Goal: Task Accomplishment & Management: Manage account settings

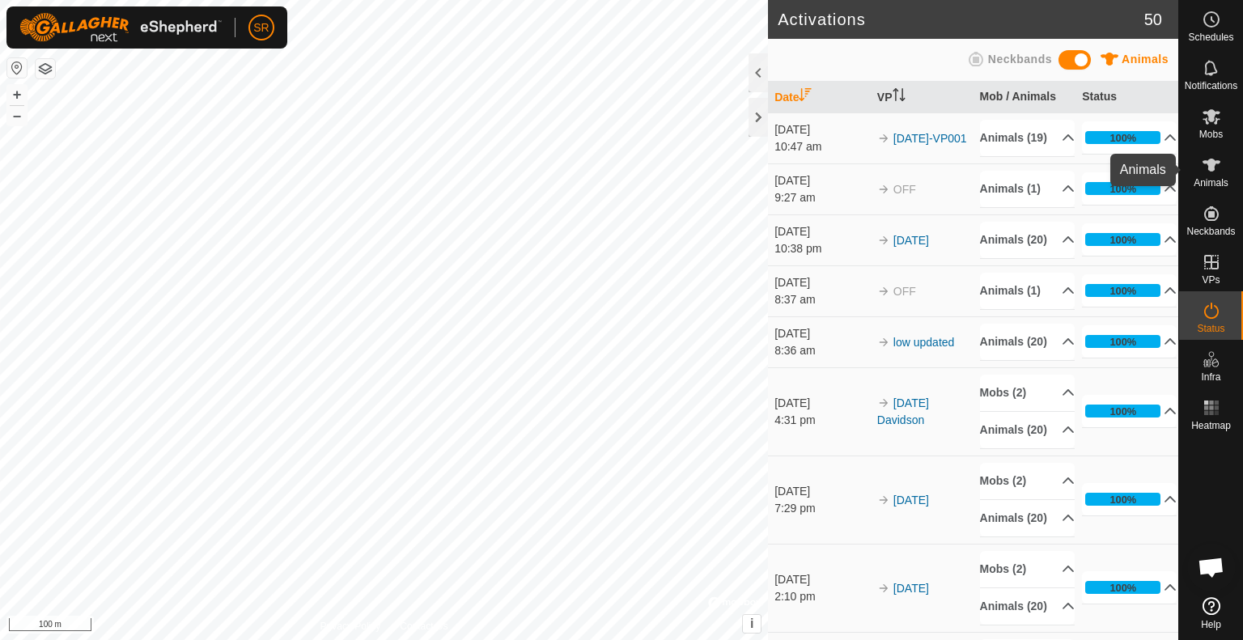
click at [1202, 163] on icon at bounding box center [1211, 164] width 19 height 19
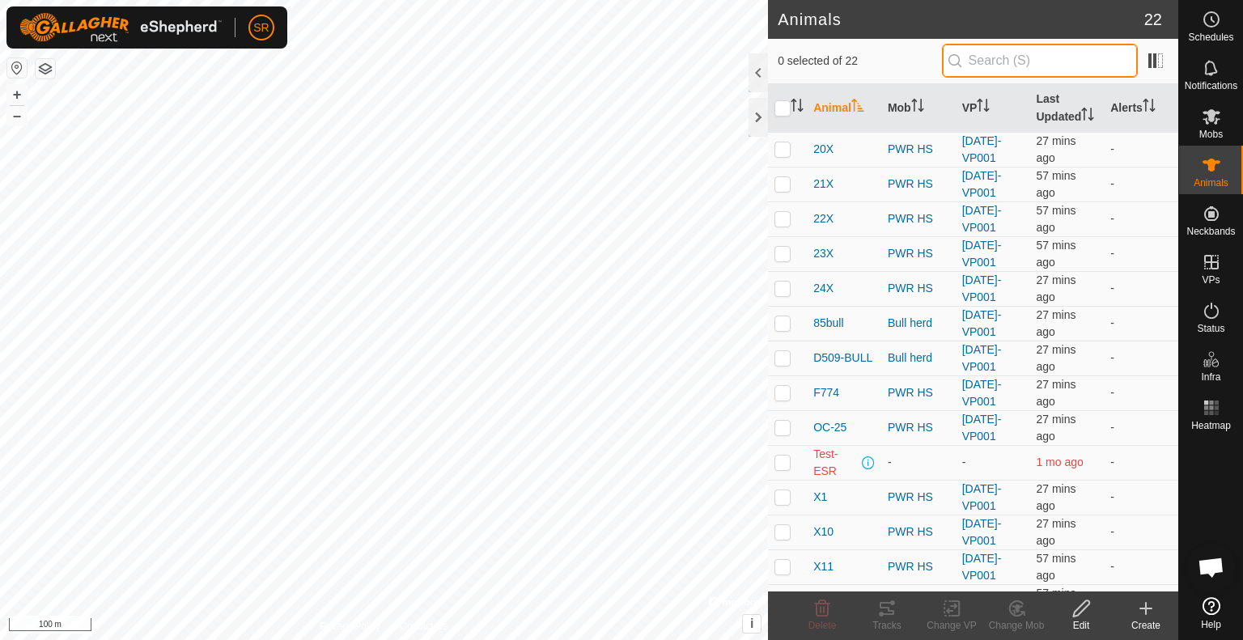
click at [1020, 61] on input "text" at bounding box center [1040, 61] width 196 height 34
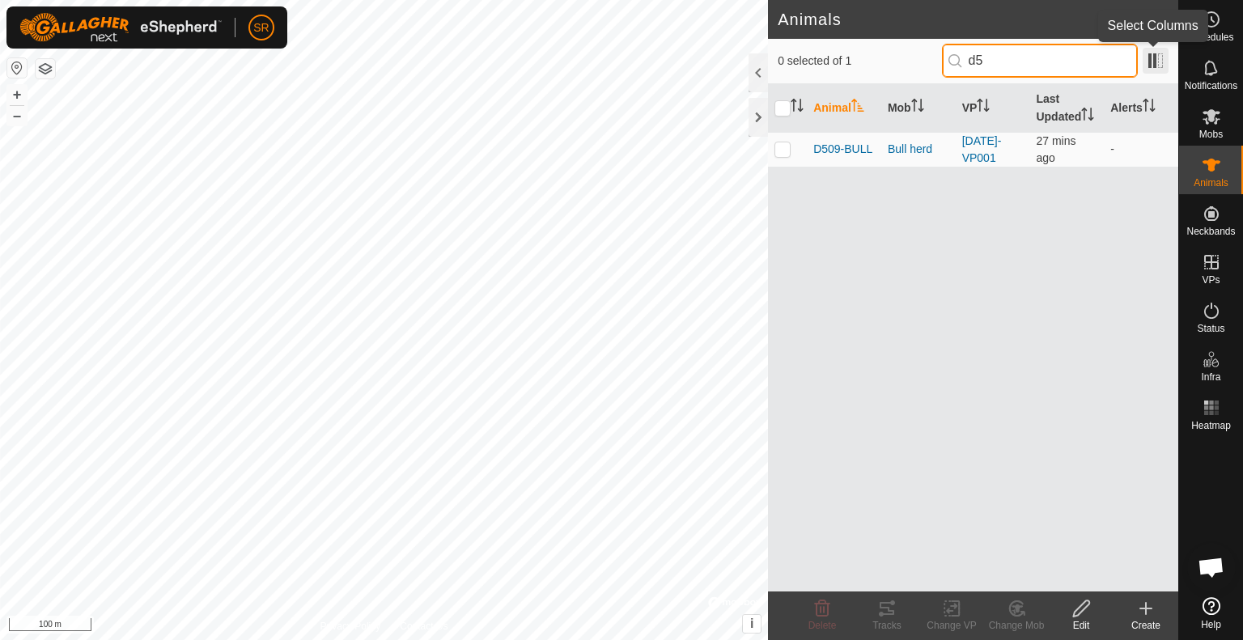
type input "d5"
click at [1157, 62] on span at bounding box center [1156, 61] width 26 height 26
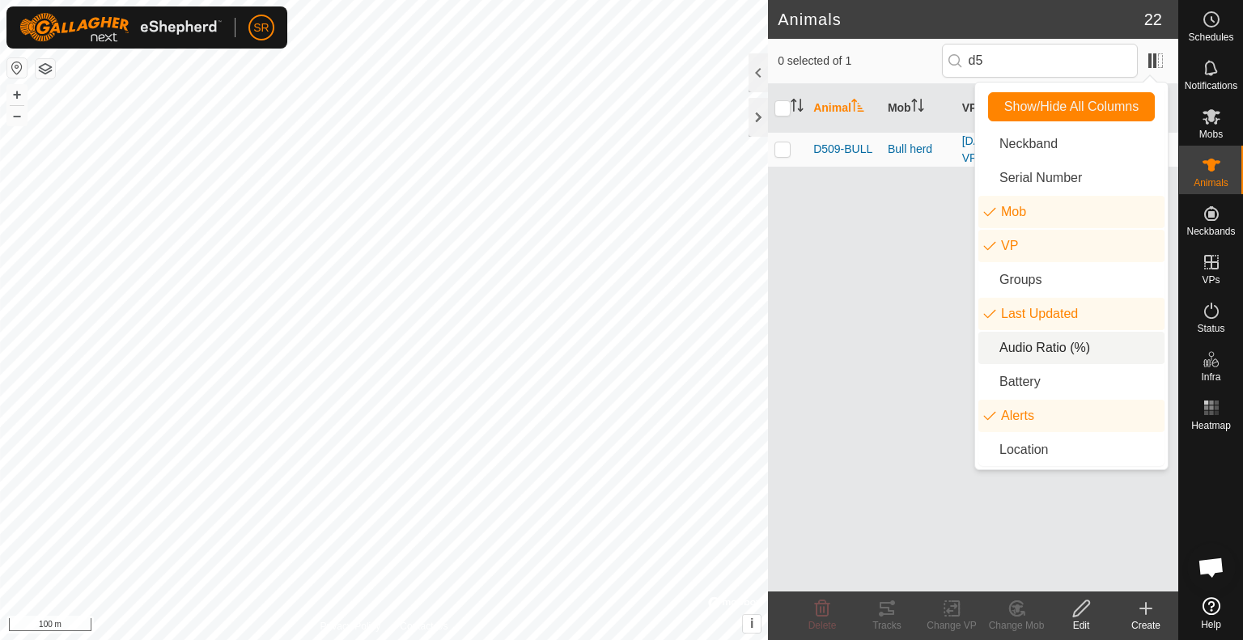
click at [1077, 355] on li "Audio Ratio (%)" at bounding box center [1072, 348] width 186 height 32
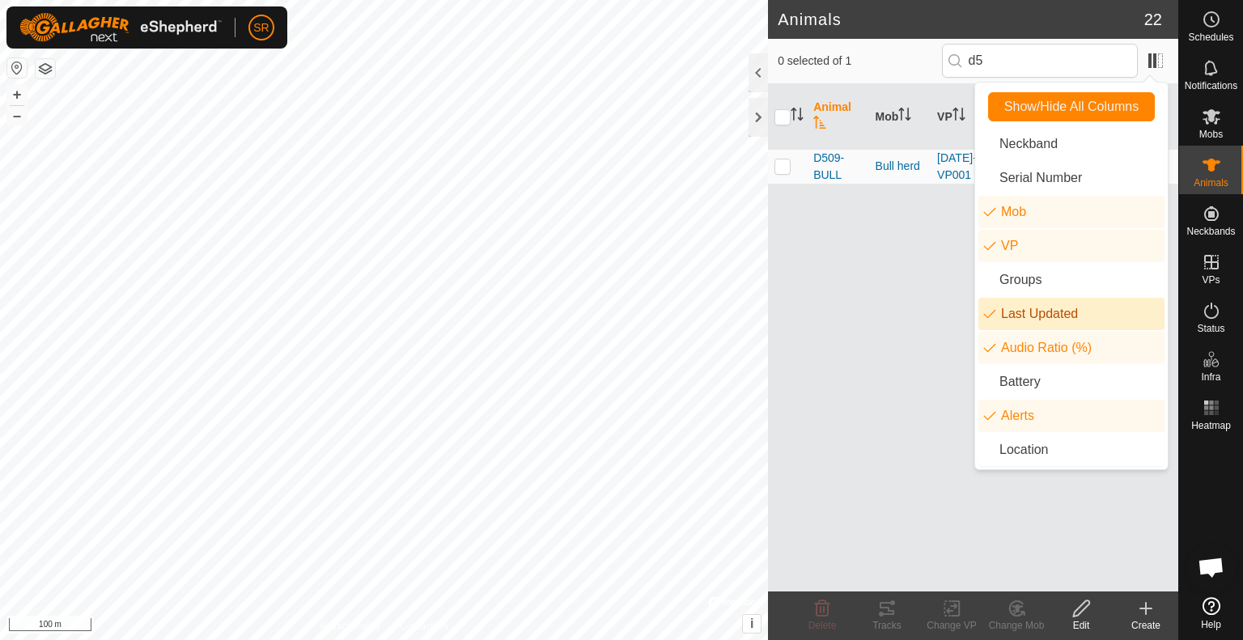
click at [917, 333] on div "Animal Mob VP Last Updated Audio Ratio (%) Alerts D509-BULL Bull herd [DATE]-VP…" at bounding box center [973, 338] width 410 height 508
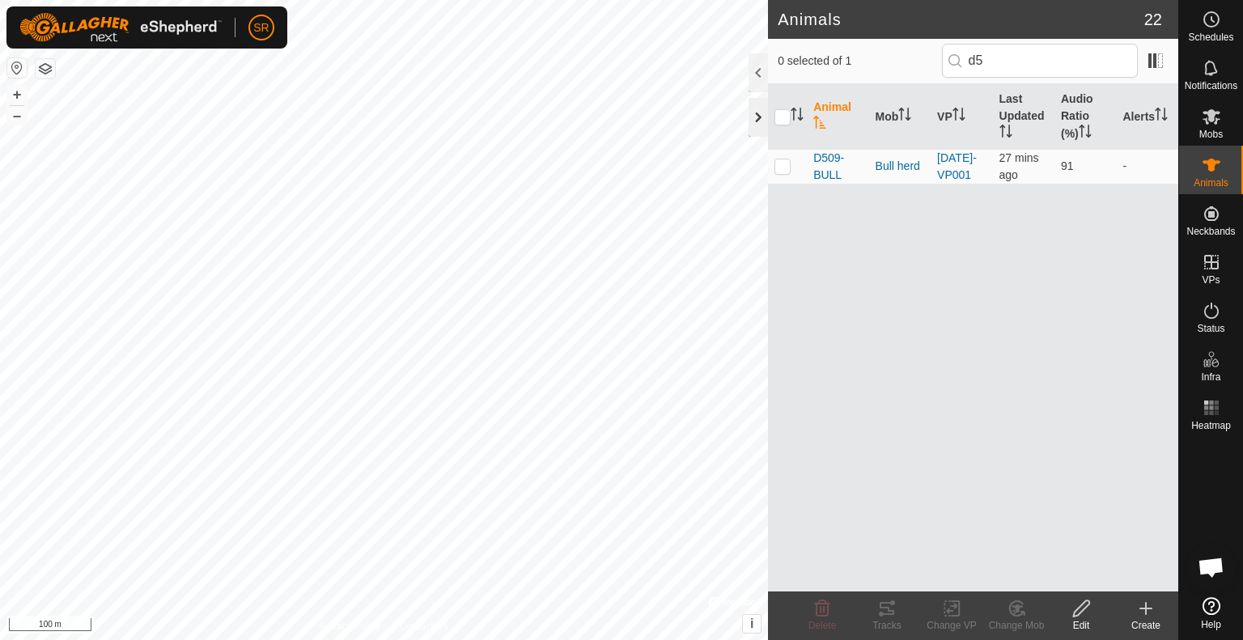
click at [759, 123] on div at bounding box center [758, 117] width 19 height 39
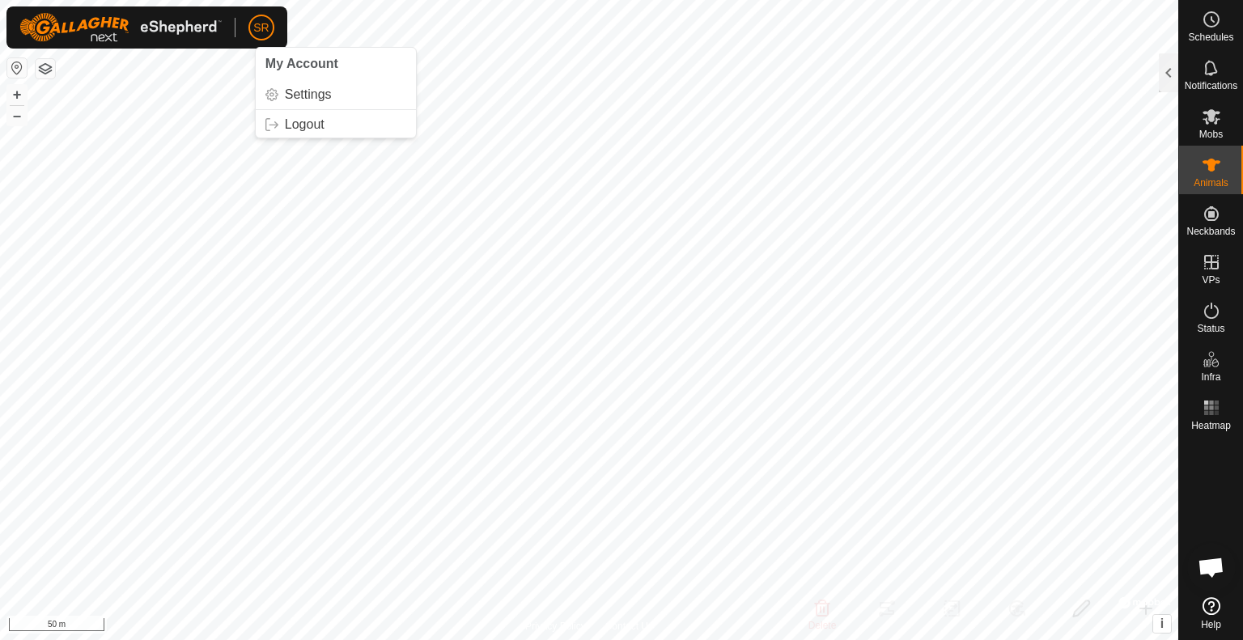
click at [256, 28] on span "SR" at bounding box center [260, 27] width 15 height 17
click at [318, 122] on link "Logout" at bounding box center [336, 125] width 160 height 26
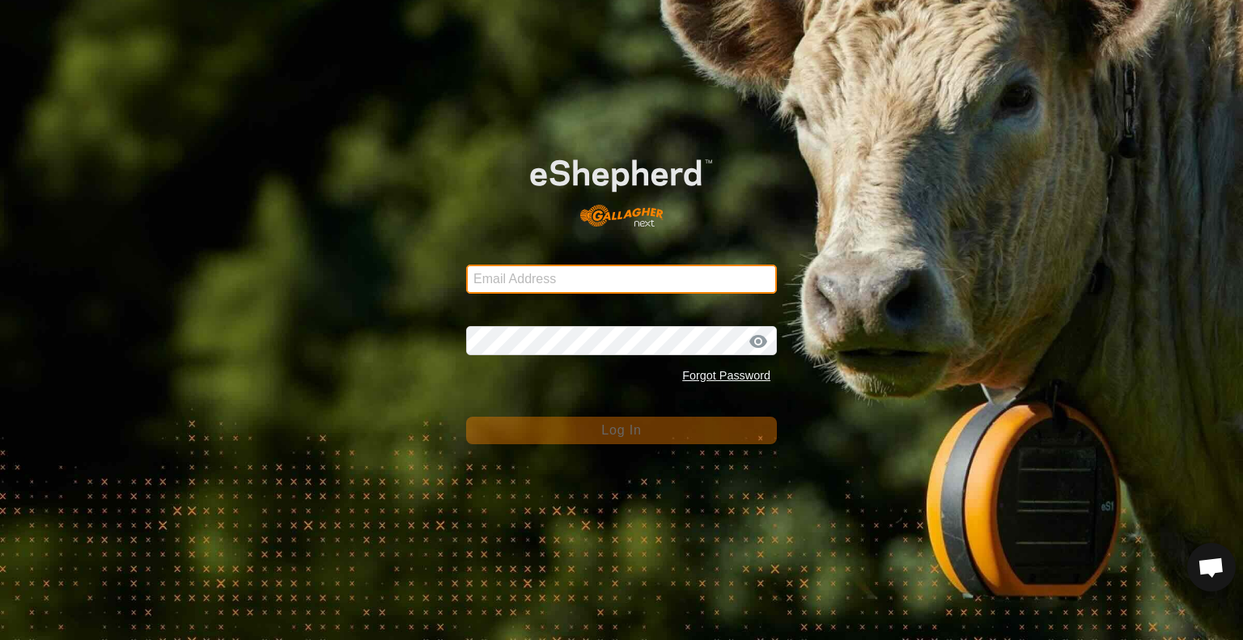
click at [688, 288] on input "Email Address" at bounding box center [621, 279] width 311 height 29
type input "[PERSON_NAME][EMAIL_ADDRESS][DOMAIN_NAME]"
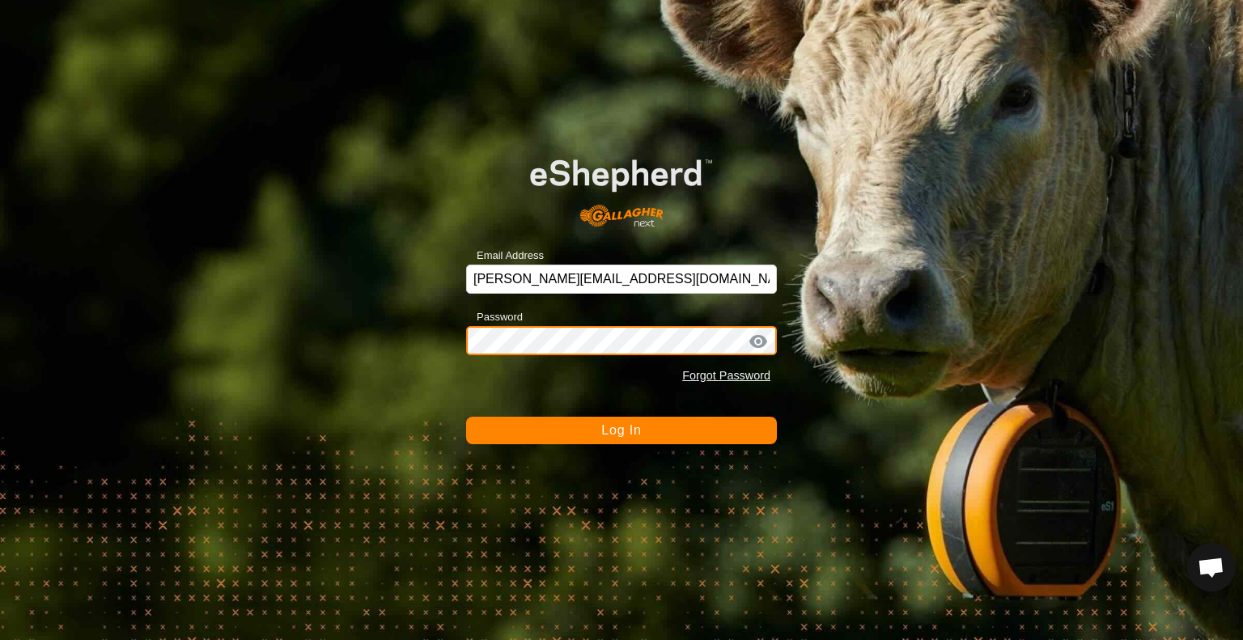
click at [466, 417] on button "Log In" at bounding box center [621, 431] width 311 height 28
